Goal: Information Seeking & Learning: Learn about a topic

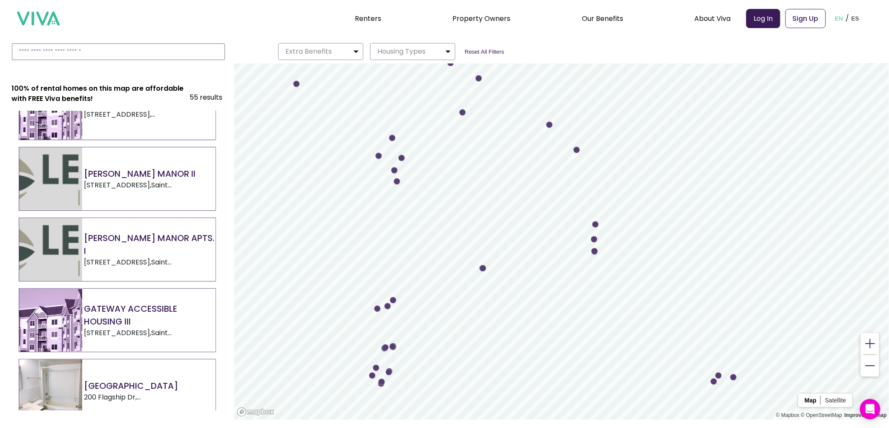
scroll to position [319, 0]
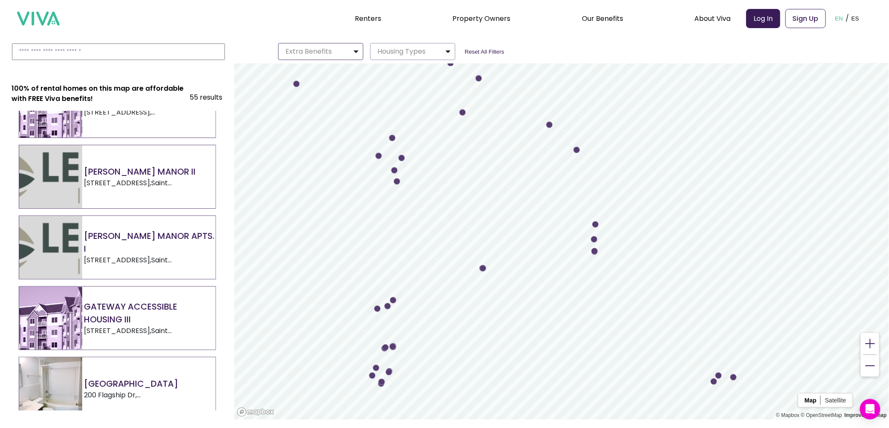
click at [359, 52] on img "button" at bounding box center [356, 51] width 7 height 10
click at [451, 49] on img "button" at bounding box center [448, 51] width 7 height 10
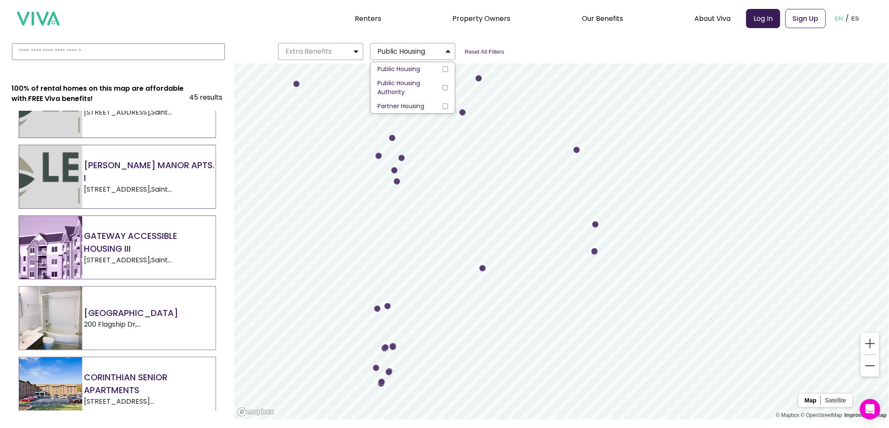
click at [220, 149] on div "100% of rental homes on this map are affordable with FREE Viva benefits! [STREE…" at bounding box center [117, 250] width 234 height 334
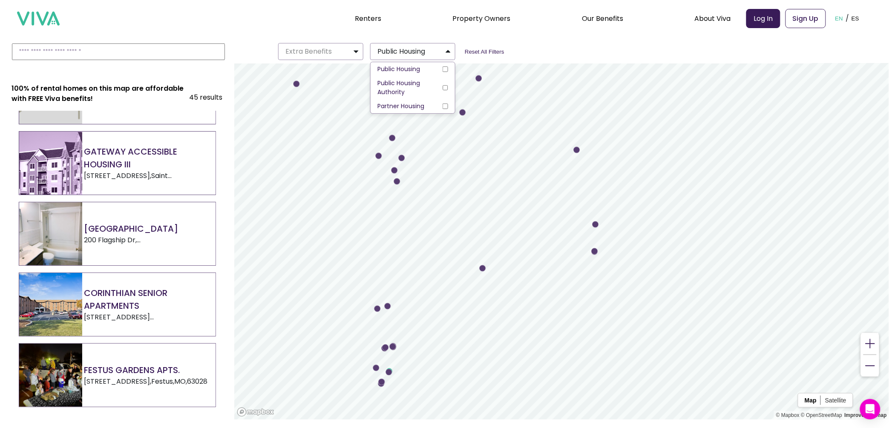
scroll to position [532, 0]
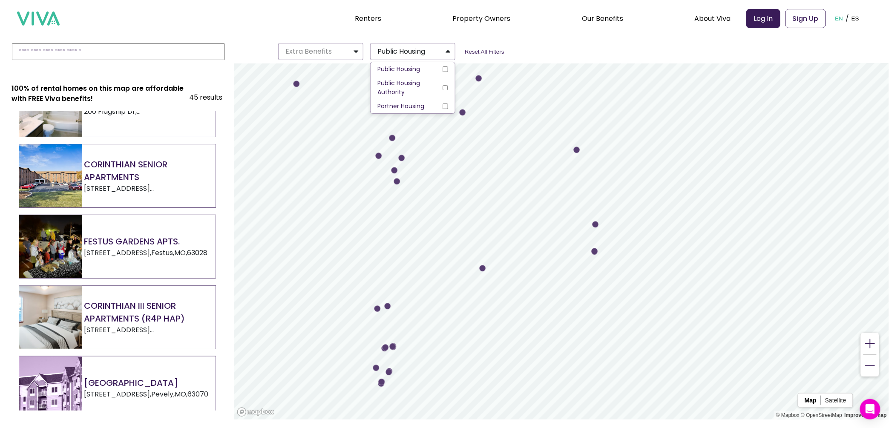
click at [84, 170] on h2 "CORINTHIAN SENIOR APARTMENTS" at bounding box center [149, 171] width 131 height 26
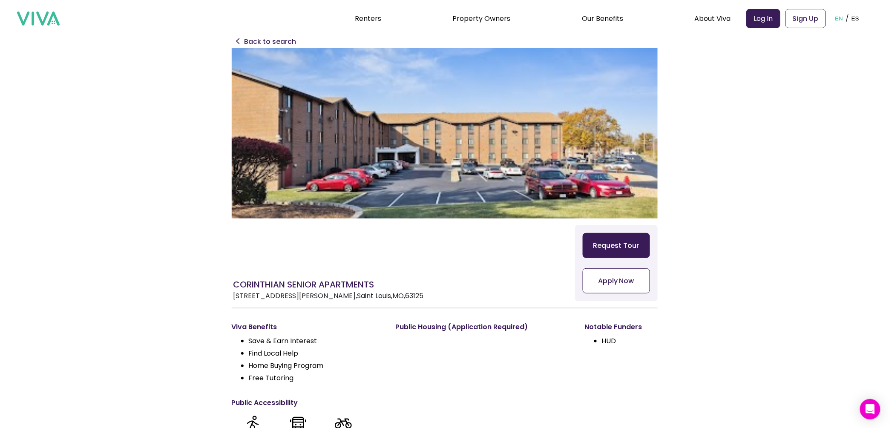
click at [275, 37] on p "Back to search" at bounding box center [270, 42] width 52 height 10
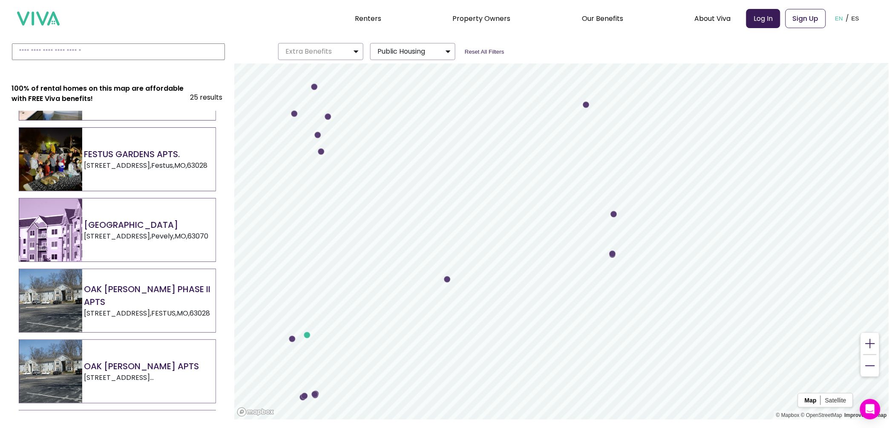
scroll to position [213, 0]
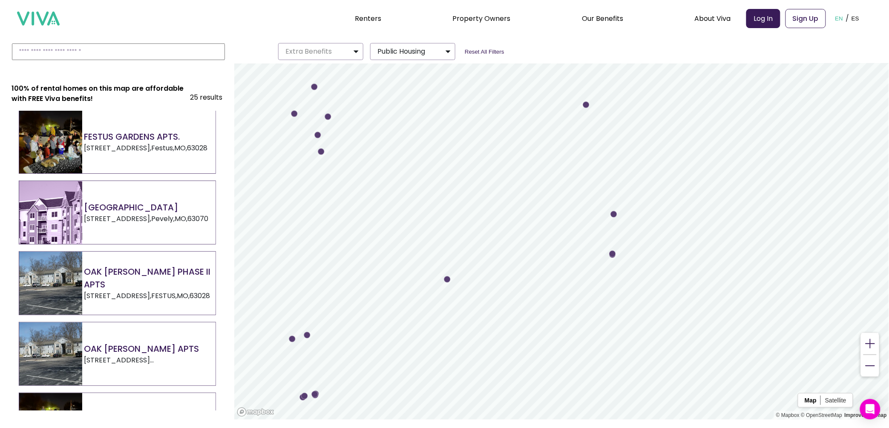
click at [156, 275] on h2 "OAK [PERSON_NAME] PHASE II APTS" at bounding box center [149, 278] width 131 height 26
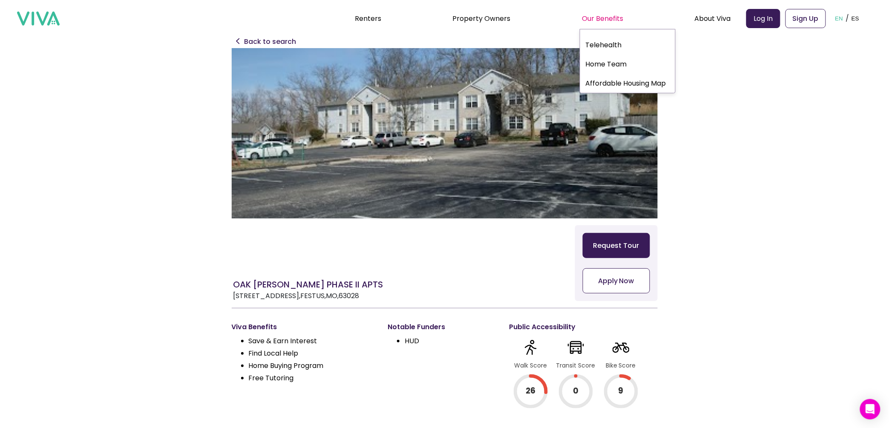
click at [614, 16] on div "Our Benefits" at bounding box center [602, 18] width 41 height 21
